Goal: Navigation & Orientation: Find specific page/section

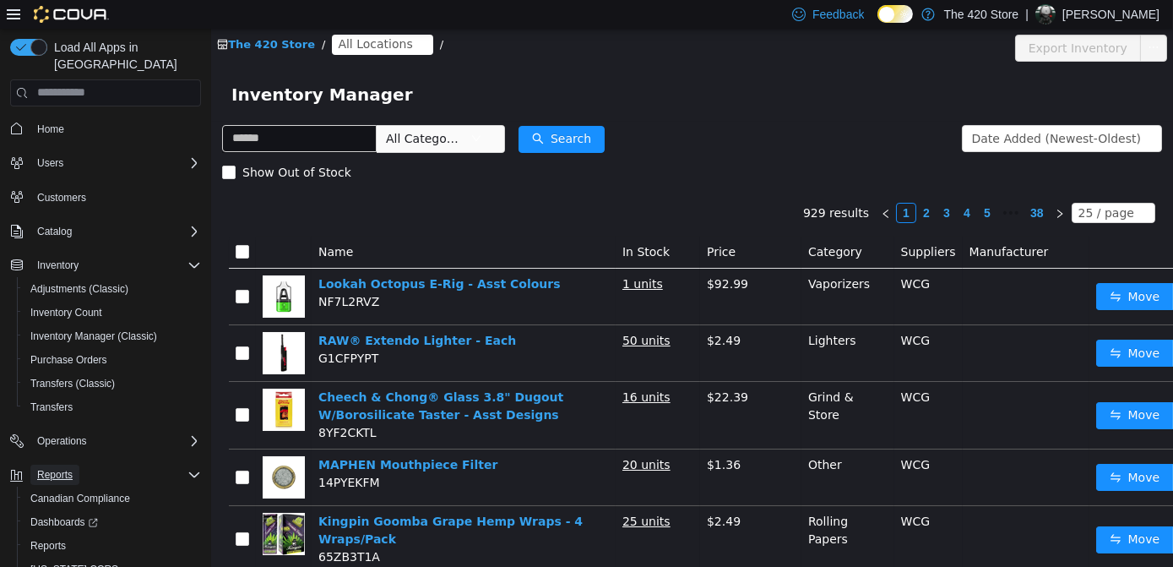
click at [61, 468] on span "Reports" at bounding box center [54, 475] width 35 height 14
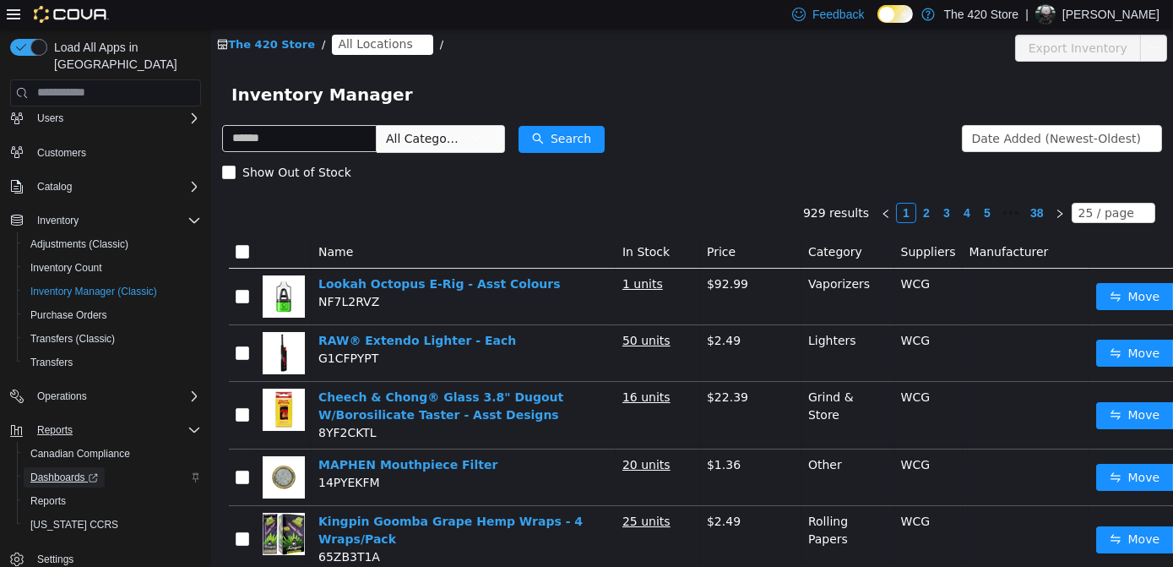
click at [55, 470] on span "Dashboards" at bounding box center [64, 477] width 68 height 14
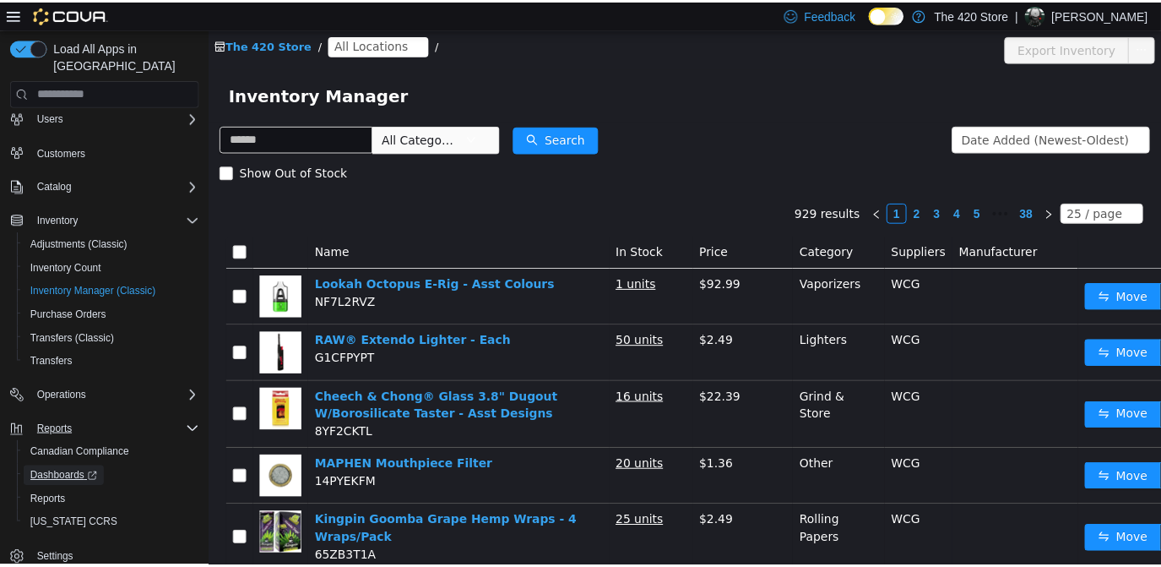
scroll to position [0, 0]
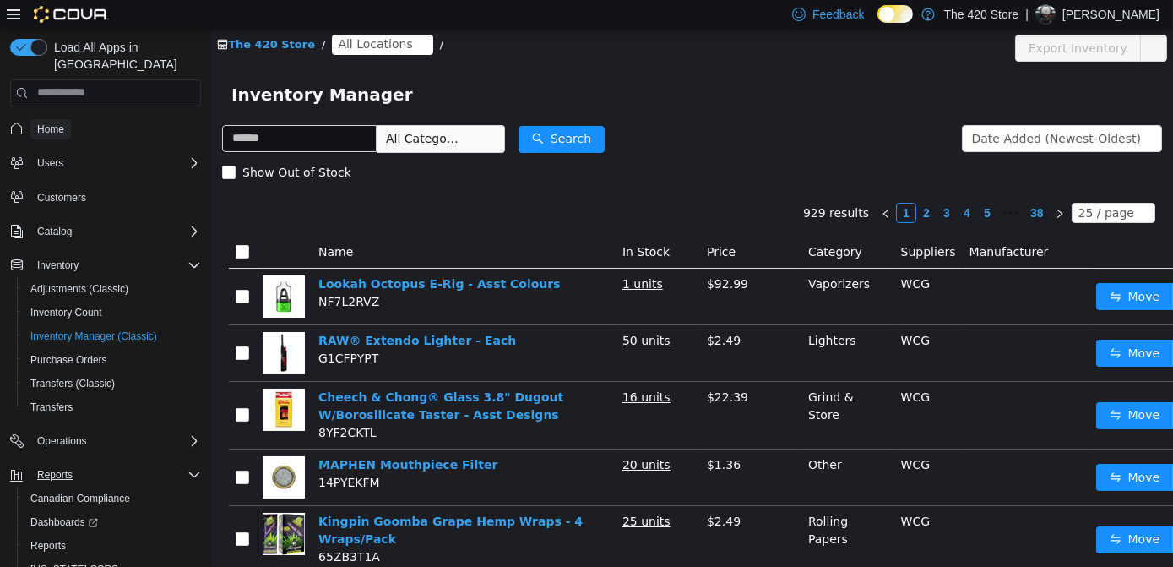
click at [41, 122] on span "Home" at bounding box center [50, 129] width 27 height 14
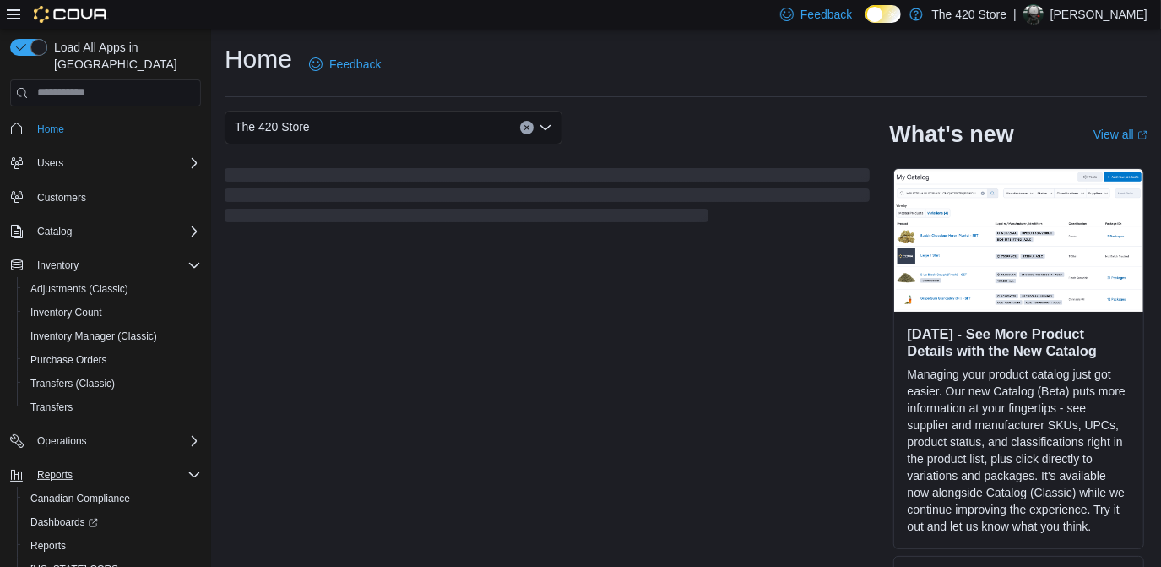
click at [189, 258] on icon "Complex example" at bounding box center [195, 265] width 14 height 14
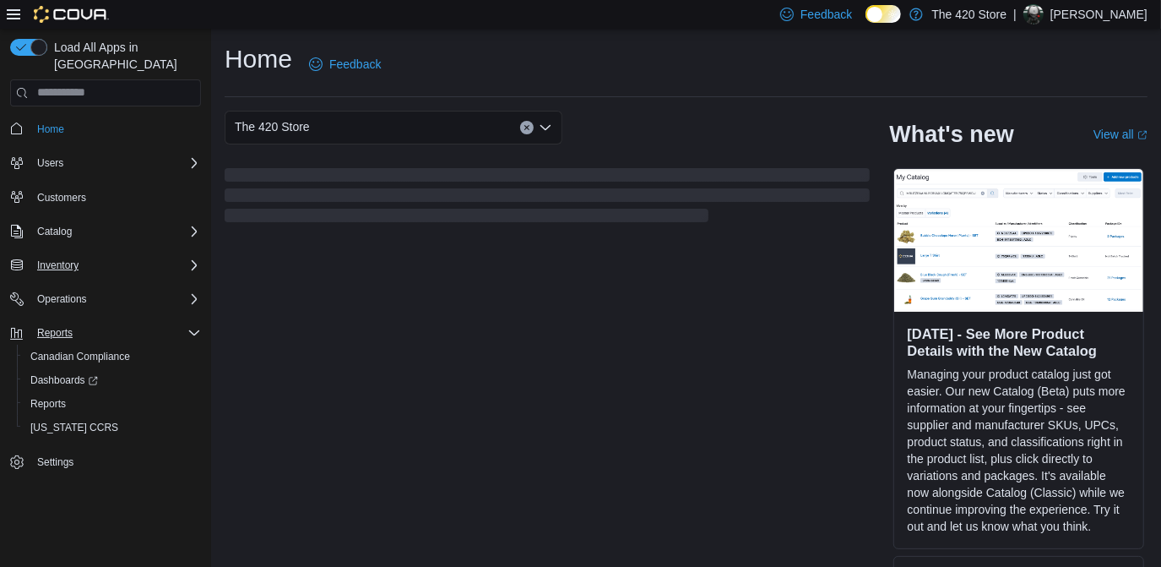
click at [190, 326] on icon "Complex example" at bounding box center [195, 333] width 14 height 14
click at [42, 122] on span "Home" at bounding box center [50, 129] width 27 height 14
